Goal: Task Accomplishment & Management: Find specific page/section

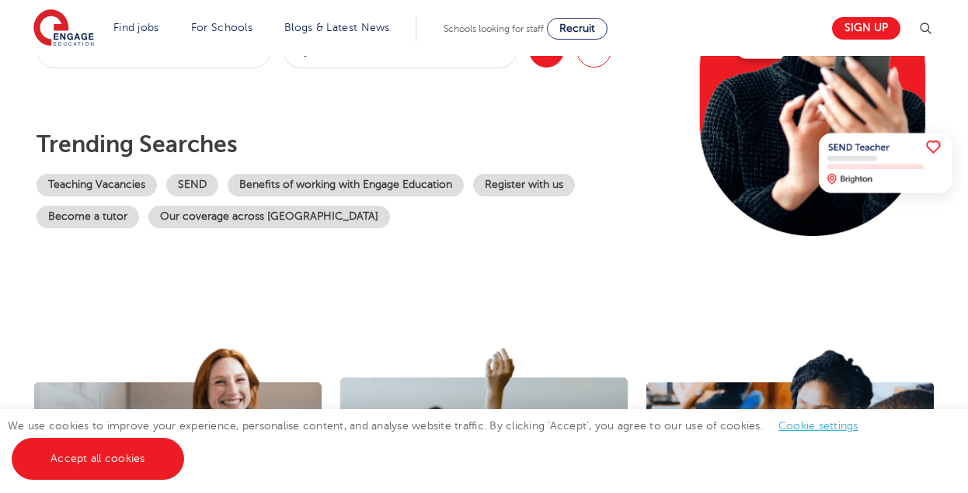
scroll to position [273, 0]
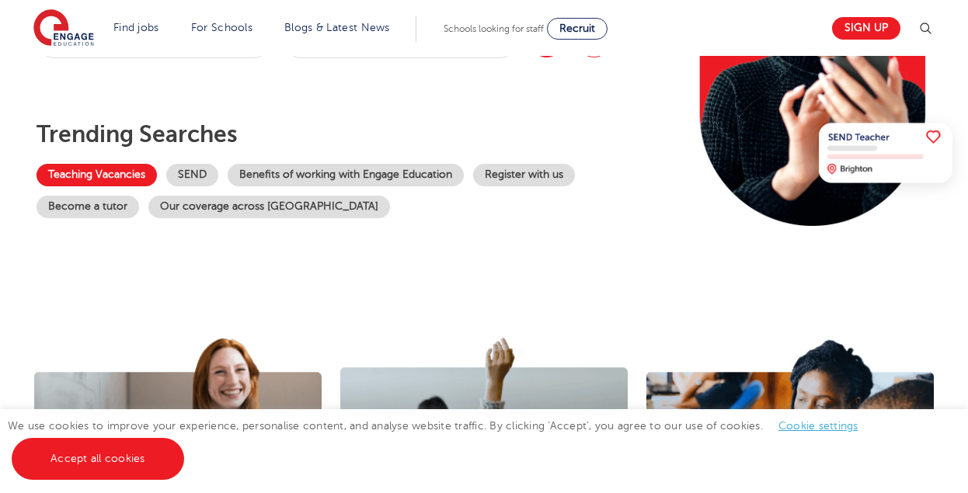
click at [128, 178] on link "Teaching Vacancies" at bounding box center [97, 175] width 120 height 23
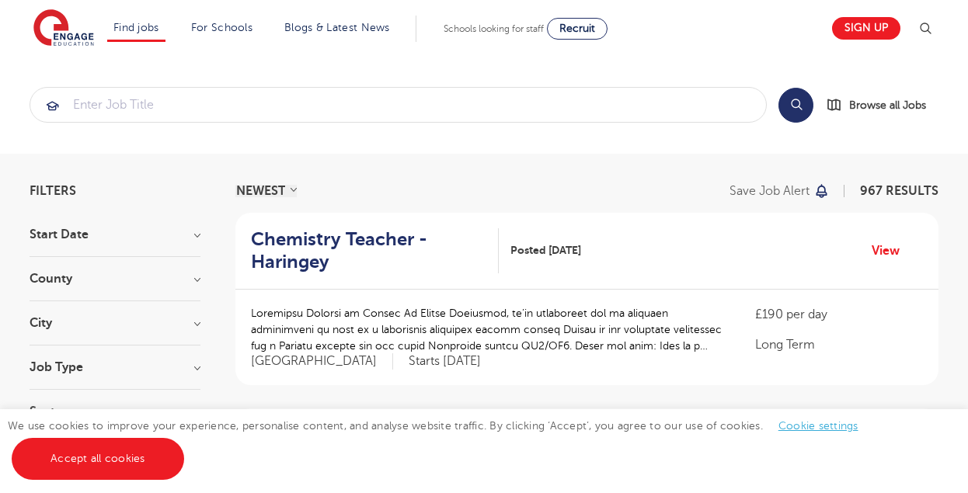
click at [196, 280] on h3 "County" at bounding box center [115, 279] width 171 height 12
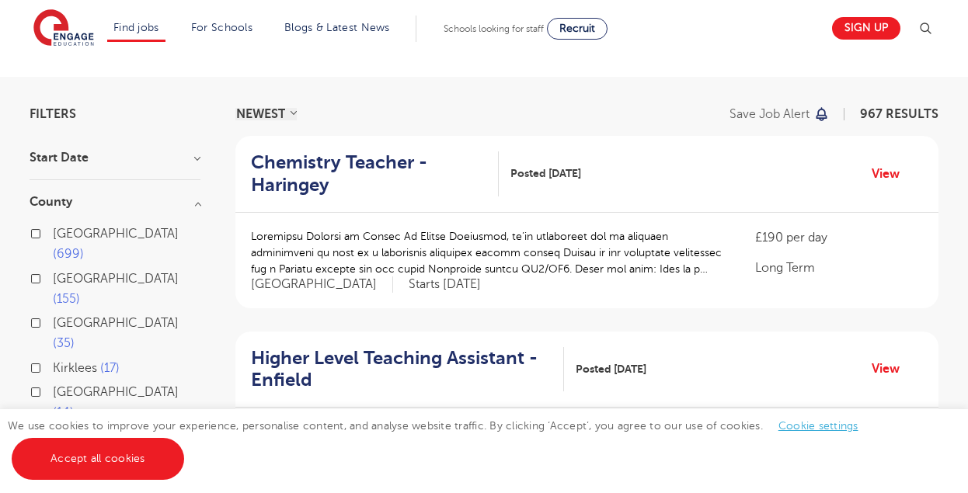
scroll to position [78, 0]
click at [77, 429] on button "Show more" at bounding box center [63, 436] width 66 height 14
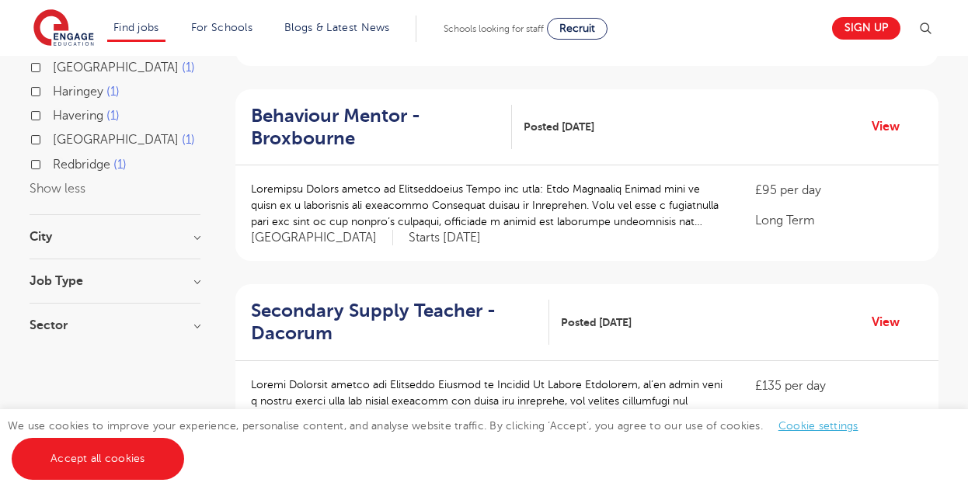
scroll to position [711, 0]
click at [196, 230] on h3 "City" at bounding box center [115, 236] width 171 height 12
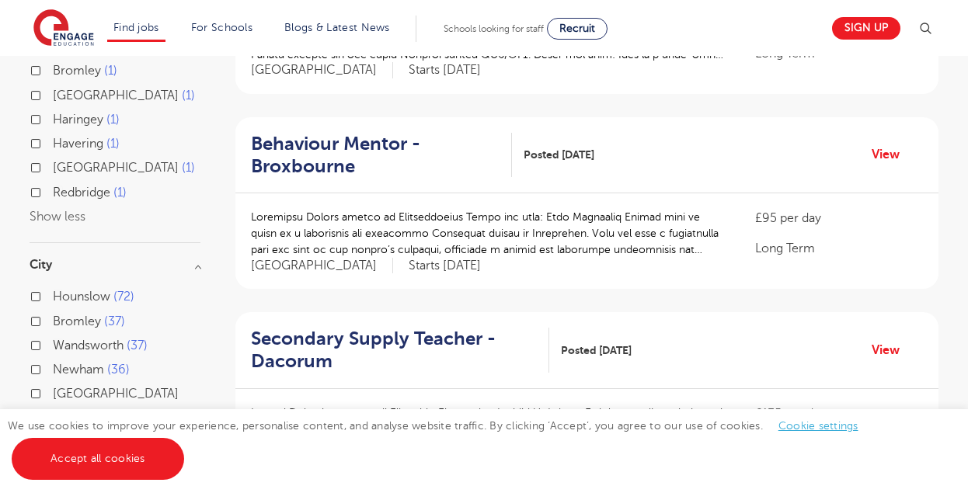
scroll to position [680, 0]
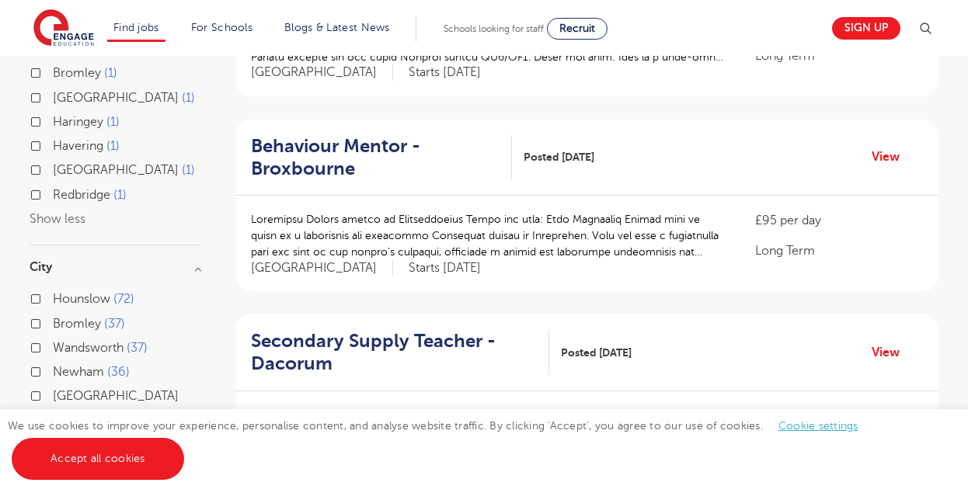
click at [61, 434] on button "Show more" at bounding box center [63, 441] width 66 height 14
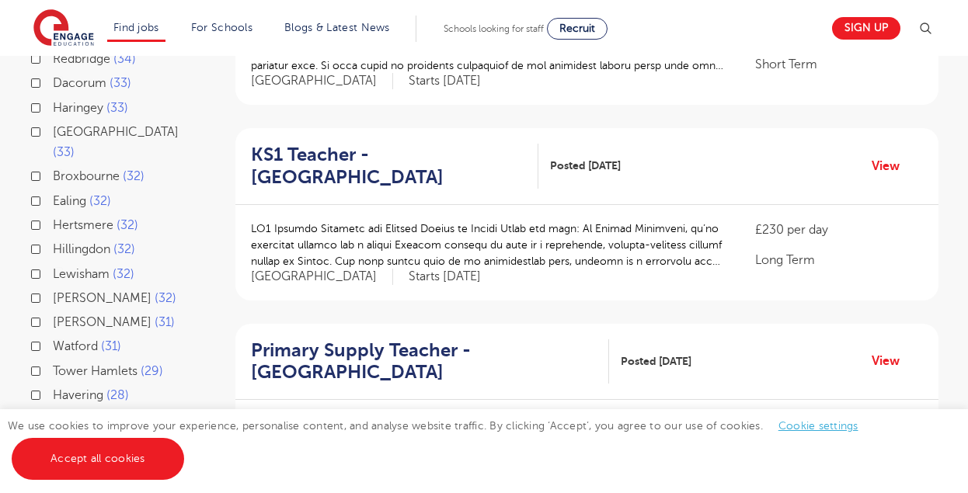
scroll to position [1062, 0]
click at [53, 409] on label "Slough 28" at bounding box center [85, 419] width 64 height 20
click at [53, 412] on input "Slough 28" at bounding box center [58, 417] width 10 height 10
checkbox input "true"
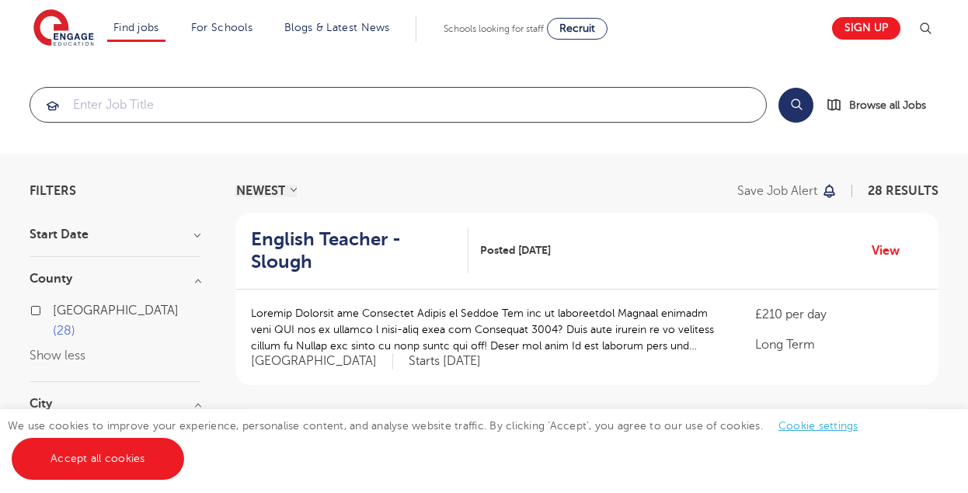
click at [199, 105] on input "search" at bounding box center [397, 105] width 735 height 34
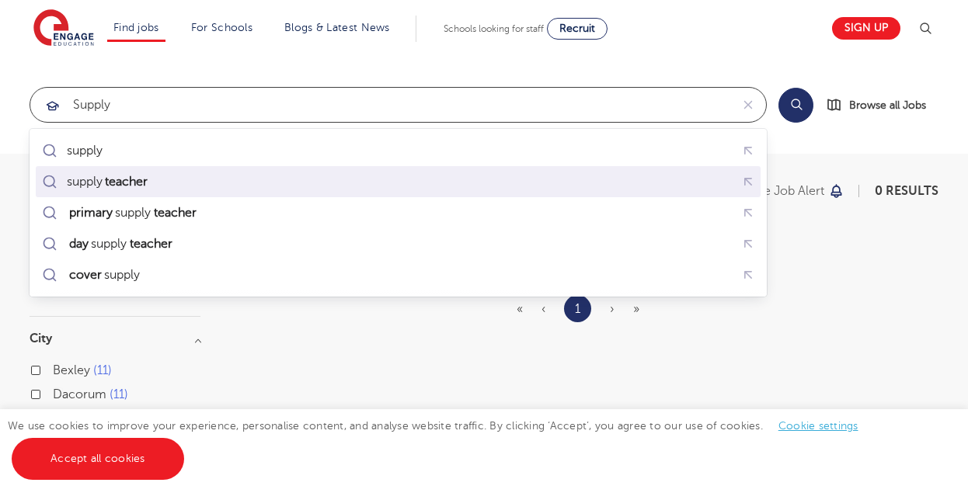
click at [150, 185] on mark "teacher" at bounding box center [126, 181] width 47 height 19
type input "supply teacher"
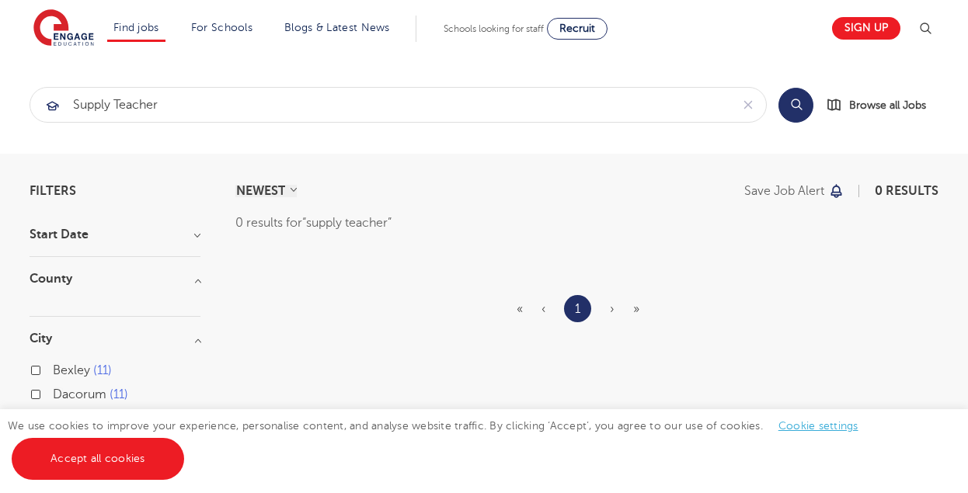
click at [791, 103] on button "Search" at bounding box center [795, 105] width 35 height 35
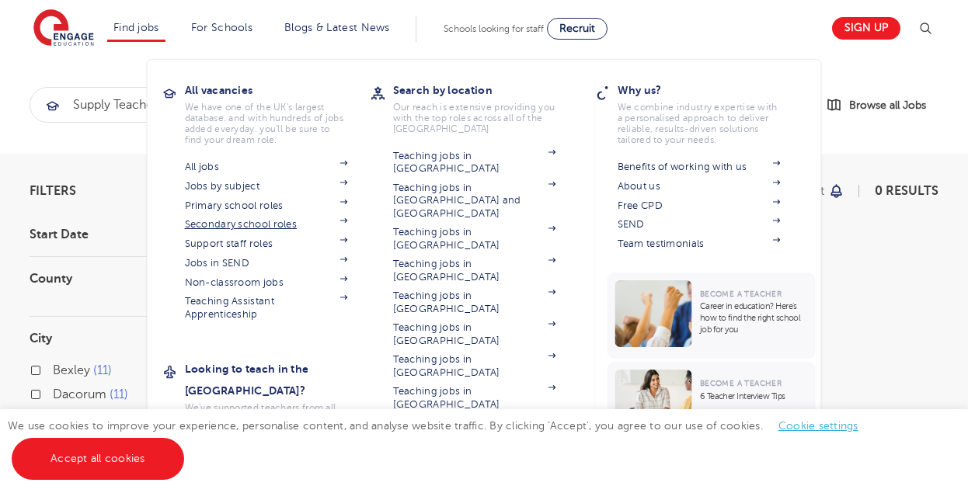
click at [207, 224] on link "Secondary school roles" at bounding box center [266, 224] width 163 height 12
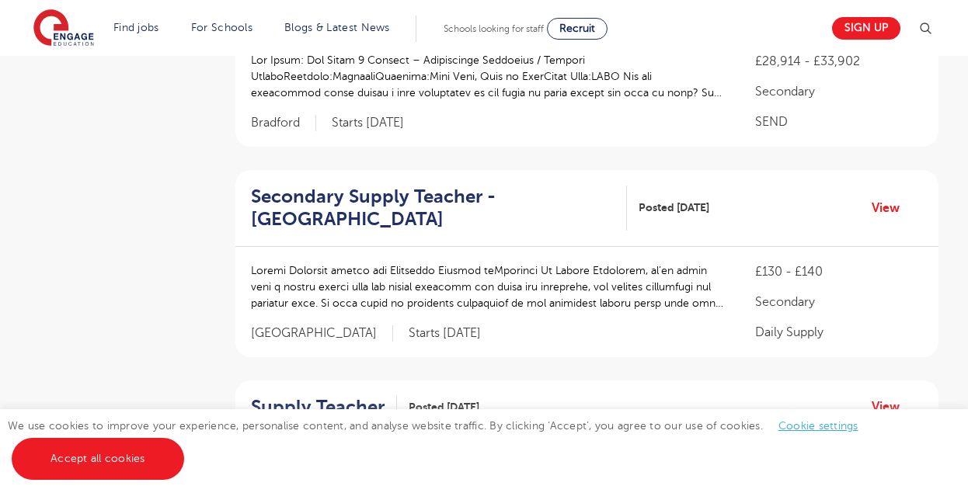
scroll to position [464, 0]
